Goal: Transaction & Acquisition: Register for event/course

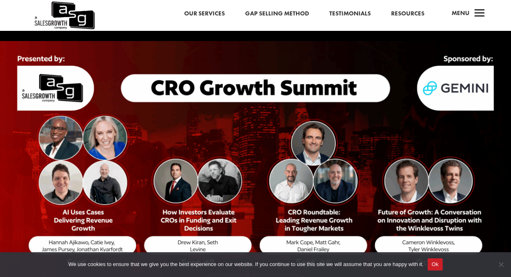
click at [80, 241] on img at bounding box center [255, 175] width 511 height 268
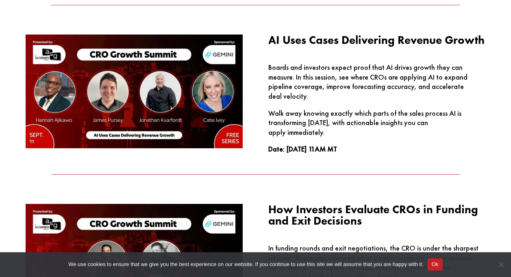
scroll to position [651, 0]
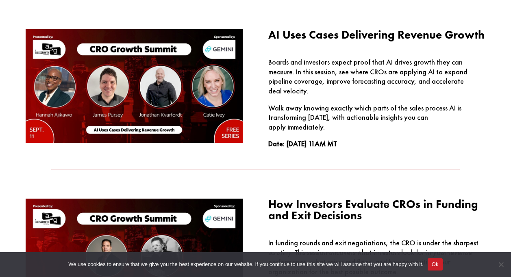
click at [307, 114] on p "Walk away knowing exactly which parts of the sales process AI is transforming […" at bounding box center [377, 121] width 218 height 36
click at [348, 48] on div "AI Uses Cases Delivering Revenue Growth Boards and investors expect proof that …" at bounding box center [377, 88] width 218 height 119
click at [127, 71] on img at bounding box center [135, 86] width 218 height 114
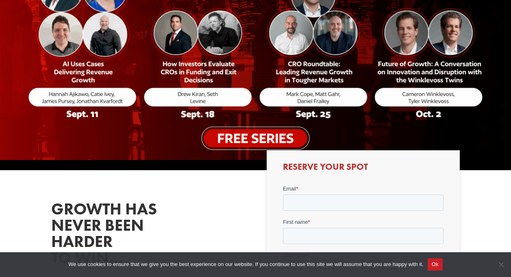
scroll to position [0, 0]
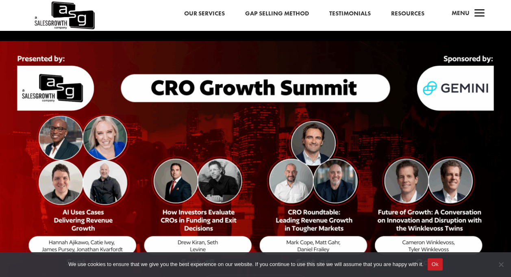
click at [474, 8] on span "a" at bounding box center [480, 14] width 16 height 16
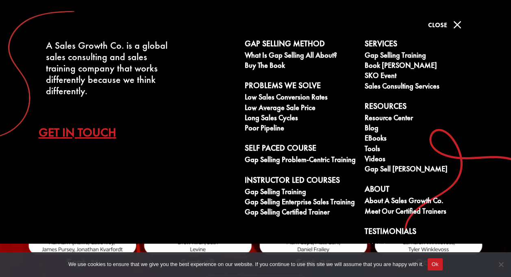
click at [263, 253] on div "We use cookies to ensure that we give you the best experience on our website. I…" at bounding box center [255, 265] width 511 height 25
click at [455, 24] on span "M" at bounding box center [457, 25] width 16 height 16
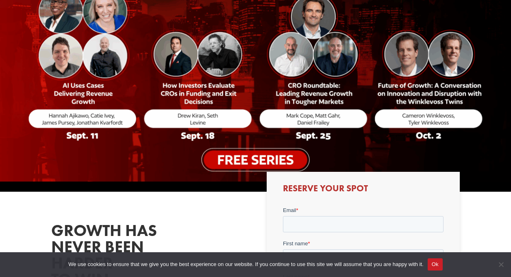
scroll to position [129, 0]
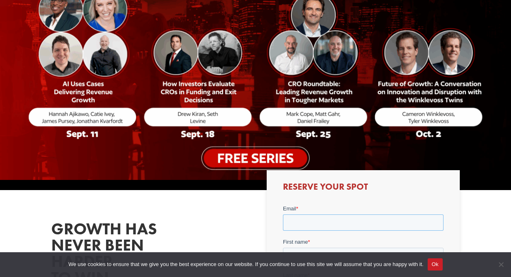
click at [301, 222] on input "Email *" at bounding box center [363, 222] width 161 height 16
type input "[EMAIL_ADDRESS][DOMAIN_NAME]"
type input "[PERSON_NAME] [PERSON_NAME]"
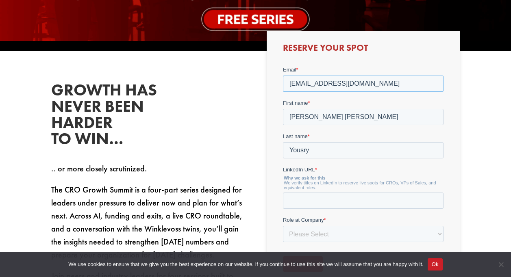
scroll to position [275, 0]
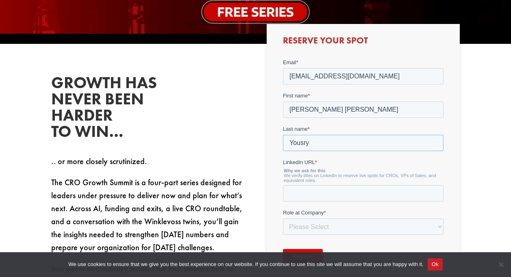
click at [294, 142] on input "Yousry" at bounding box center [363, 143] width 161 height 16
type input "Sultan"
click at [312, 198] on input "LinkedIn URL *" at bounding box center [363, 193] width 161 height 16
click at [307, 226] on select "Please Select C-Level (CRO, CSO, etc) Senior Leadership (VP of Sales, VP of Ena…" at bounding box center [363, 226] width 161 height 16
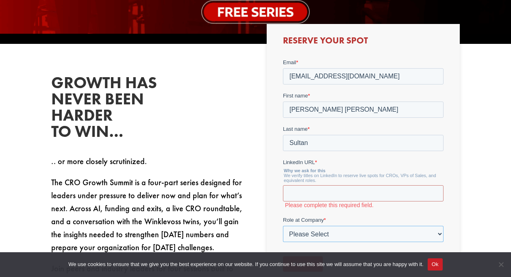
select select "C-Level (CRO, CSO, etc)"
click at [283, 226] on select "Please Select C-Level (CRO, CSO, etc) Senior Leadership (VP of Sales, VP of Ena…" at bounding box center [363, 234] width 161 height 16
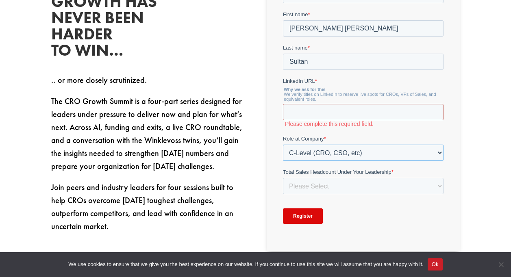
scroll to position [373, 0]
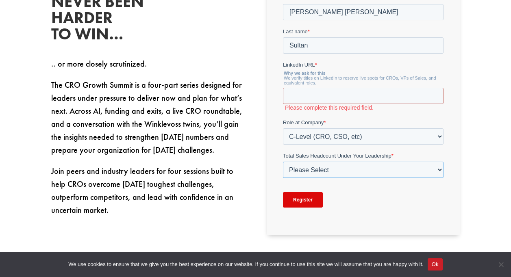
click at [322, 171] on select "Please Select Just Me 1-9 [PHONE_NUMBER] [PHONE_NUMBER]+" at bounding box center [363, 170] width 161 height 16
select select "20-49"
click at [283, 178] on select "Please Select Just Me 1-9 [PHONE_NUMBER] [PHONE_NUMBER]+" at bounding box center [363, 170] width 161 height 16
click at [329, 100] on input "LinkedIn URL *" at bounding box center [363, 96] width 161 height 16
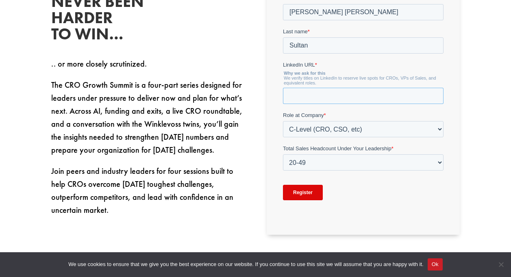
paste input "[URL][DOMAIN_NAME]"
type input "[URL][DOMAIN_NAME]"
click at [310, 192] on input "Register" at bounding box center [303, 192] width 40 height 15
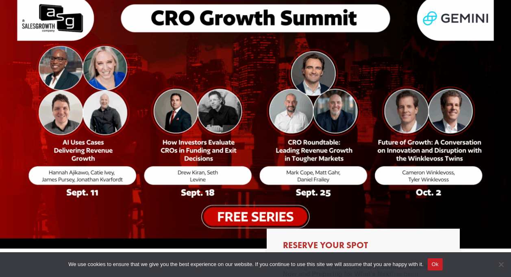
scroll to position [68, 0]
